Goal: Book appointment/travel/reservation

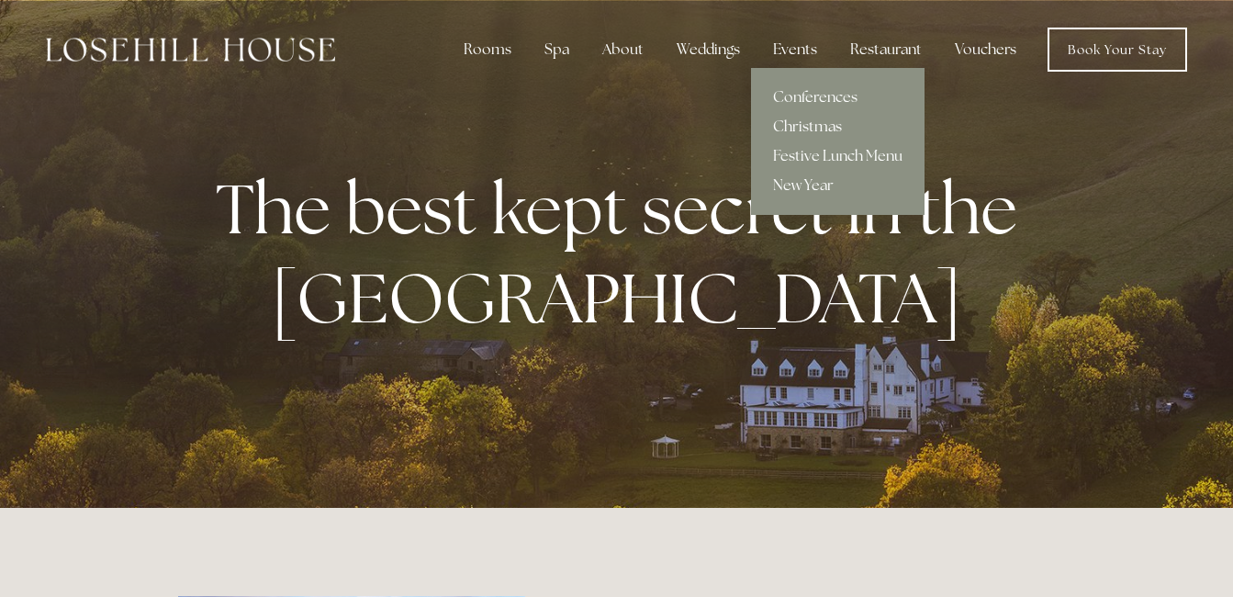
click at [802, 122] on link "Christmas" at bounding box center [837, 126] width 173 height 29
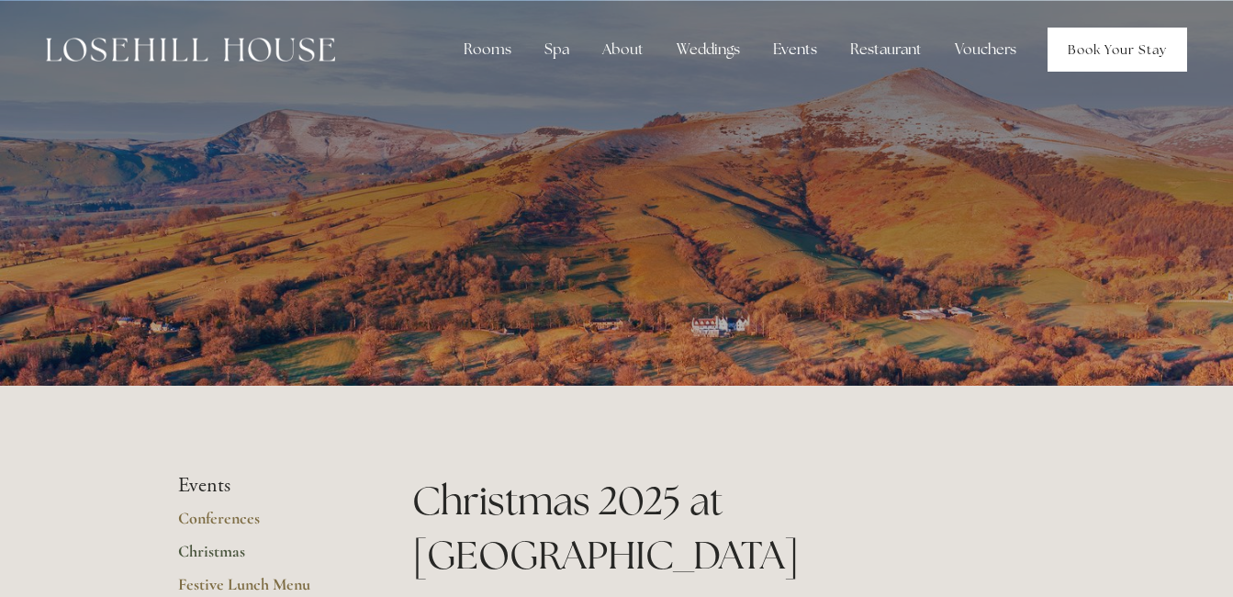
click at [1092, 50] on link "Book Your Stay" at bounding box center [1116, 50] width 139 height 44
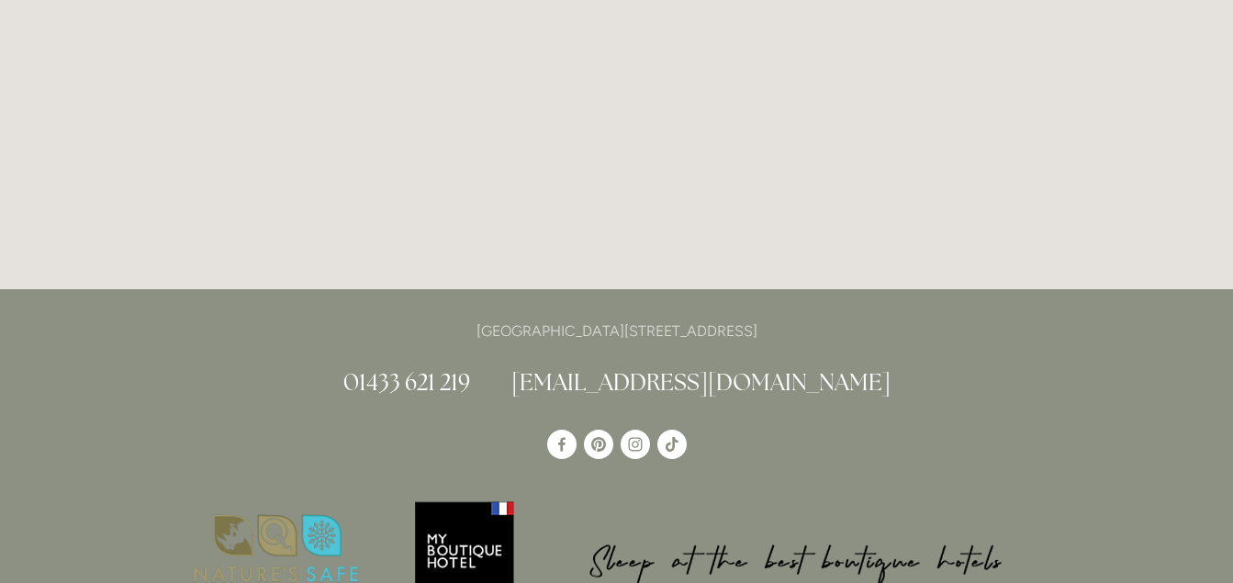
scroll to position [3029, 0]
